Goal: Information Seeking & Learning: Check status

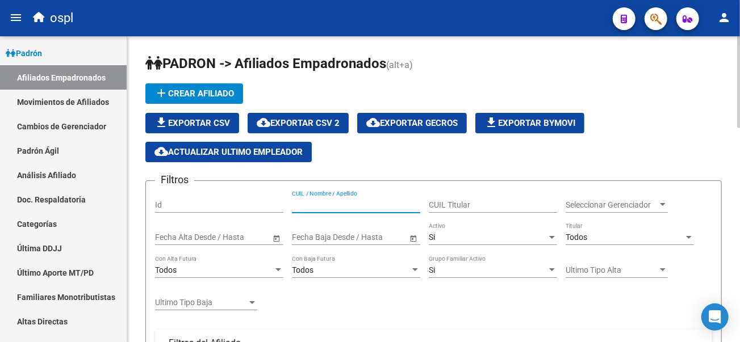
click at [332, 208] on input "CUIL / Nombre / Apellido" at bounding box center [356, 205] width 128 height 10
click at [50, 215] on link "Categorías" at bounding box center [63, 224] width 127 height 24
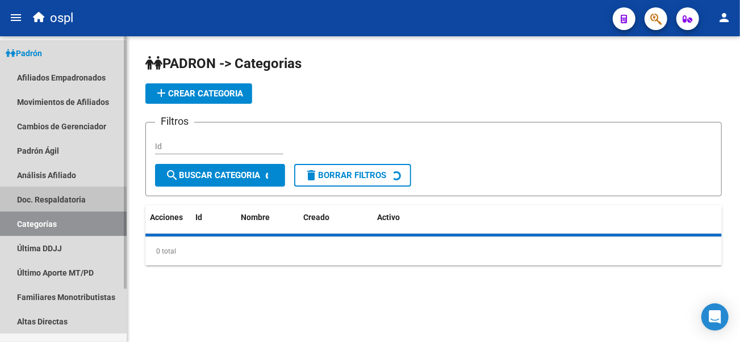
click at [54, 187] on link "Doc. Respaldatoria" at bounding box center [63, 199] width 127 height 24
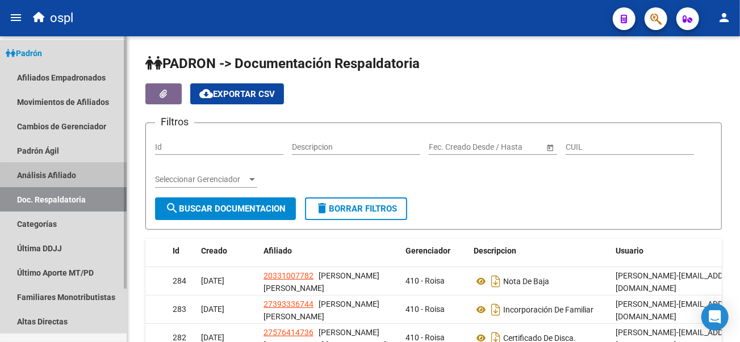
click at [56, 175] on link "Análisis Afiliado" at bounding box center [63, 175] width 127 height 24
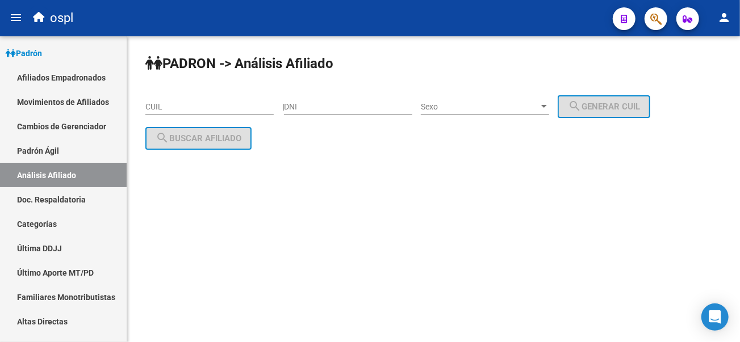
click at [344, 112] on div "DNI" at bounding box center [348, 103] width 128 height 23
click at [163, 98] on div "CUIL" at bounding box center [209, 103] width 128 height 23
click at [325, 103] on input "DNI" at bounding box center [348, 107] width 128 height 10
type input "47230136"
click at [539, 110] on span "Sexo" at bounding box center [480, 107] width 118 height 10
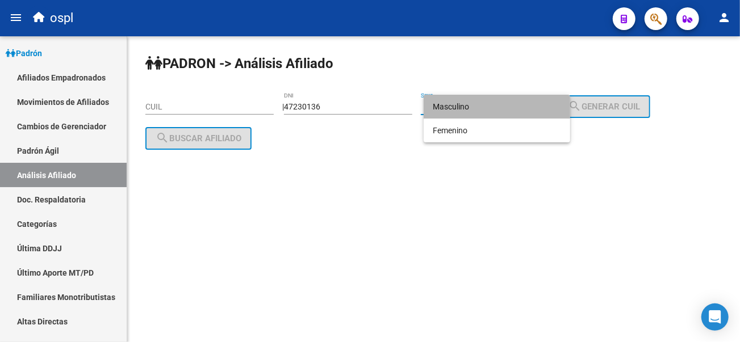
click at [495, 114] on span "Masculino" at bounding box center [497, 107] width 128 height 24
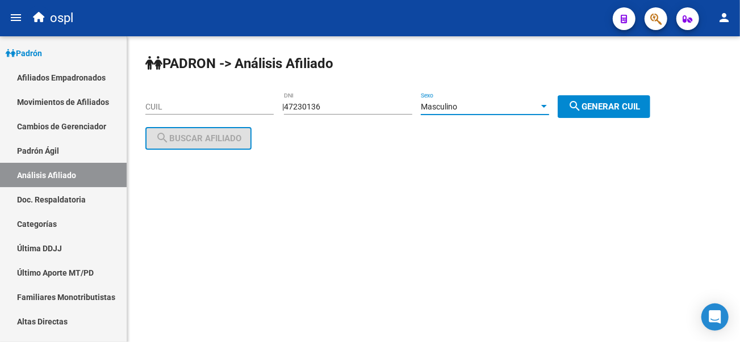
click at [640, 108] on span "search Generar CUIL" at bounding box center [604, 107] width 72 height 10
type input "20-47230136-6"
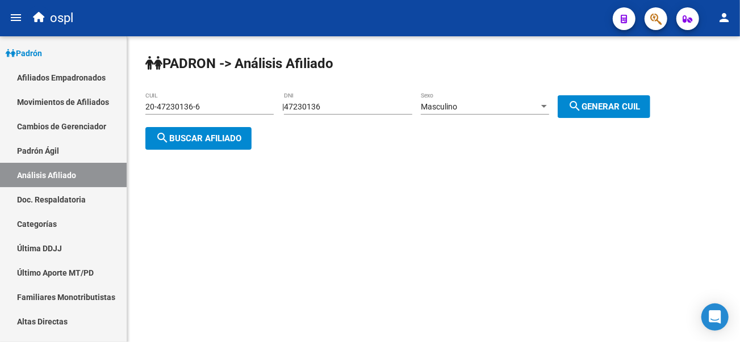
click at [197, 129] on button "search Buscar afiliado" at bounding box center [198, 138] width 106 height 23
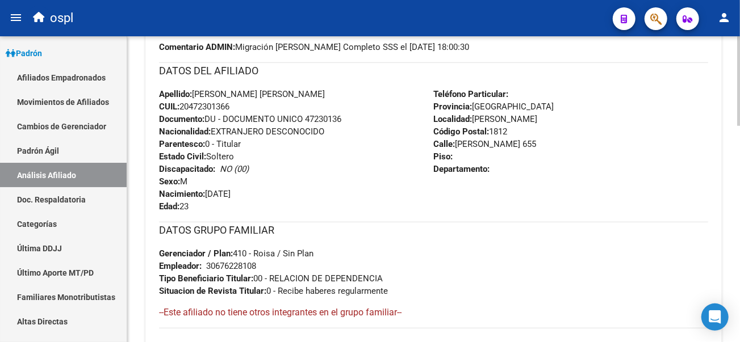
scroll to position [441, 0]
